Goal: Transaction & Acquisition: Obtain resource

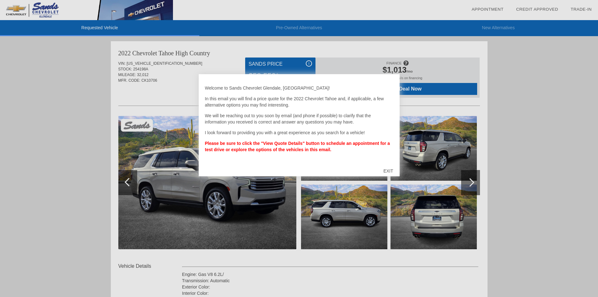
click at [389, 172] on div "EXIT" at bounding box center [388, 170] width 22 height 19
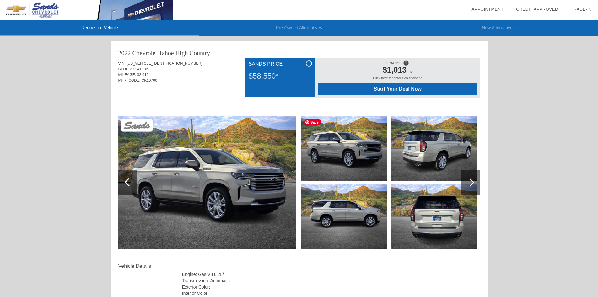
click at [335, 150] on img at bounding box center [344, 148] width 86 height 65
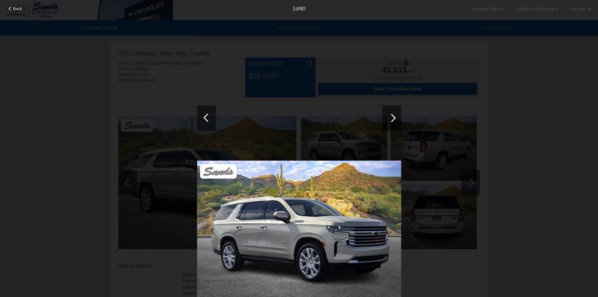
click at [396, 115] on div at bounding box center [392, 118] width 19 height 25
click at [392, 117] on div at bounding box center [392, 118] width 8 height 8
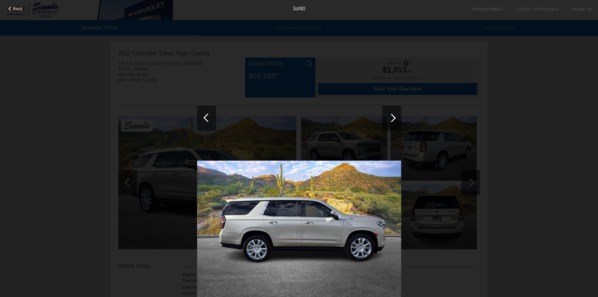
click at [392, 117] on div at bounding box center [392, 118] width 8 height 8
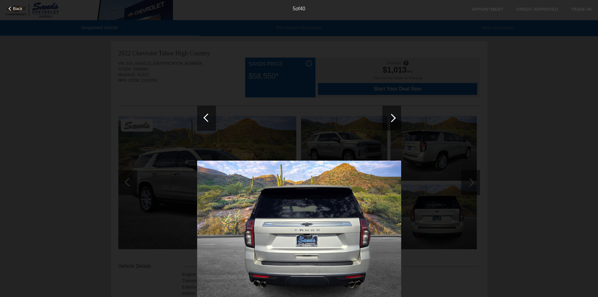
click at [392, 117] on div at bounding box center [392, 118] width 8 height 8
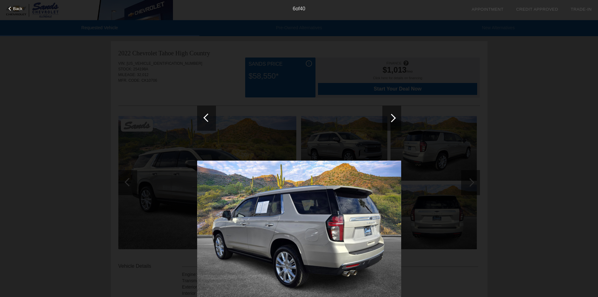
click at [392, 117] on div at bounding box center [392, 118] width 8 height 8
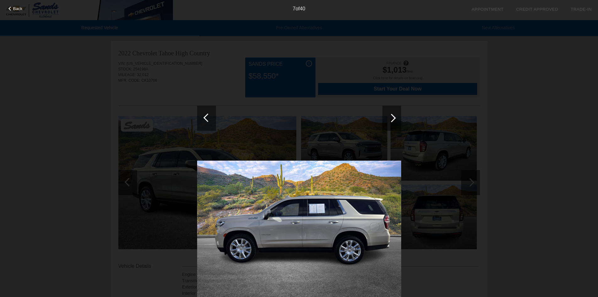
click at [392, 117] on div at bounding box center [392, 118] width 8 height 8
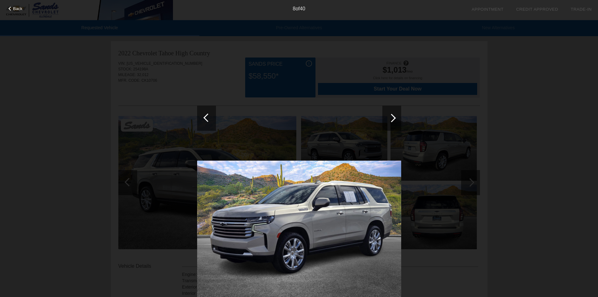
click at [392, 117] on div at bounding box center [392, 118] width 8 height 8
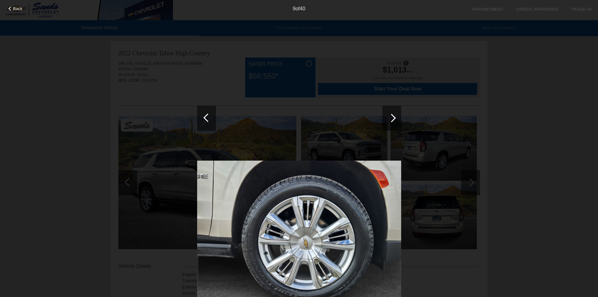
click at [392, 117] on div at bounding box center [392, 118] width 8 height 8
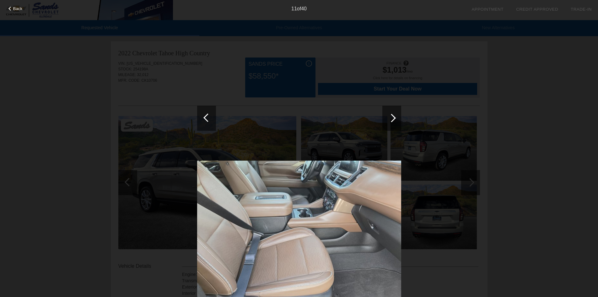
click at [392, 117] on div at bounding box center [392, 118] width 8 height 8
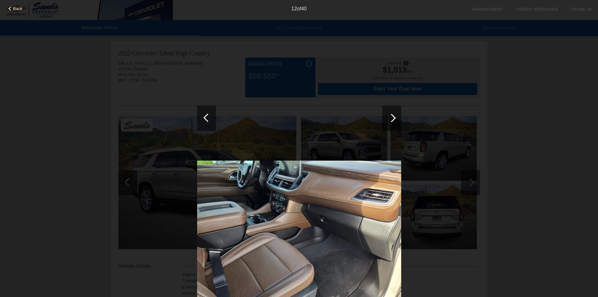
click at [392, 117] on div at bounding box center [392, 118] width 8 height 8
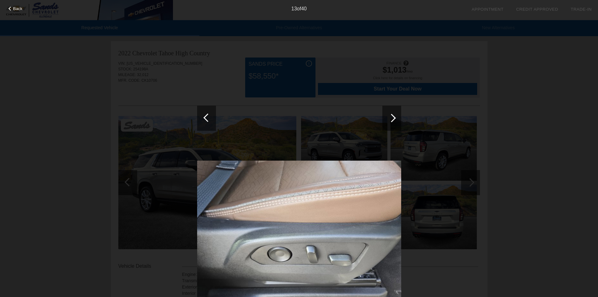
click at [392, 117] on div at bounding box center [392, 118] width 8 height 8
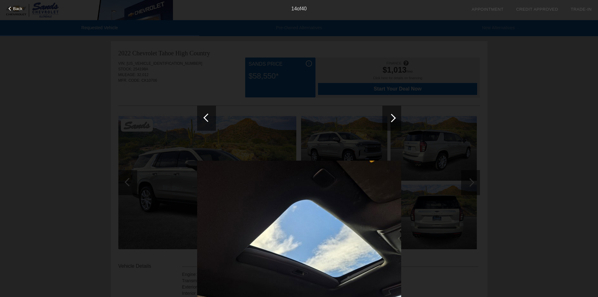
click at [392, 117] on div at bounding box center [392, 118] width 8 height 8
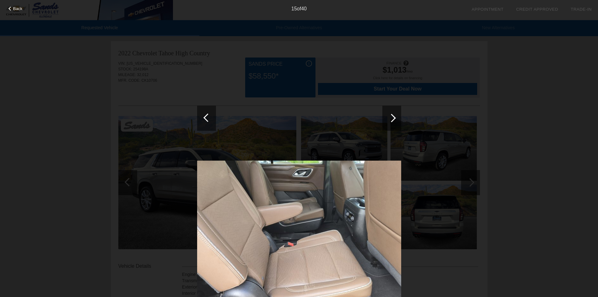
drag, startPoint x: 218, startPoint y: 120, endPoint x: 214, endPoint y: 119, distance: 4.1
click at [218, 119] on div at bounding box center [299, 222] width 204 height 362
click at [136, 128] on div "Back 15 of 40" at bounding box center [299, 148] width 598 height 297
click at [79, 147] on div "Back 15 of 40" at bounding box center [299, 148] width 598 height 297
drag, startPoint x: 161, startPoint y: 91, endPoint x: 173, endPoint y: 76, distance: 19.6
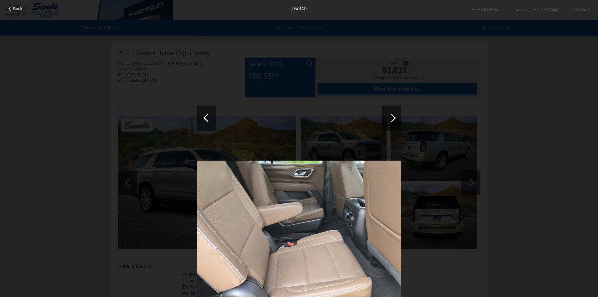
click at [161, 90] on div "Back 15 of 40" at bounding box center [299, 148] width 598 height 297
click at [400, 44] on div at bounding box center [299, 222] width 204 height 362
click at [21, 10] on span "Back" at bounding box center [17, 8] width 9 height 5
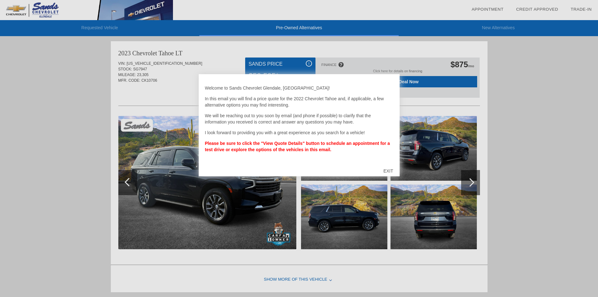
click at [395, 171] on div "EXIT" at bounding box center [388, 170] width 22 height 19
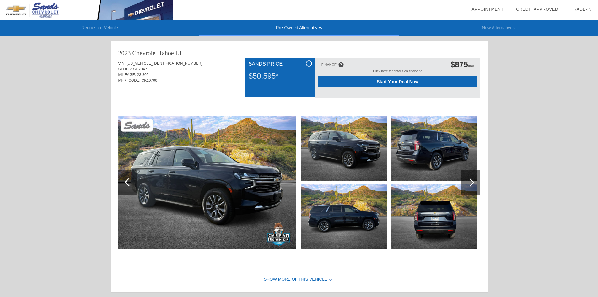
click at [316, 279] on div "Show More of this Vehicle" at bounding box center [299, 279] width 377 height 25
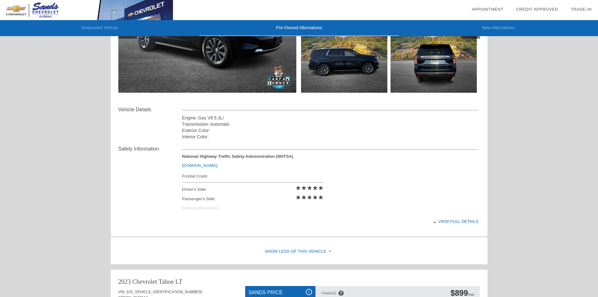
scroll to position [157, 0]
